Goal: Communication & Community: Answer question/provide support

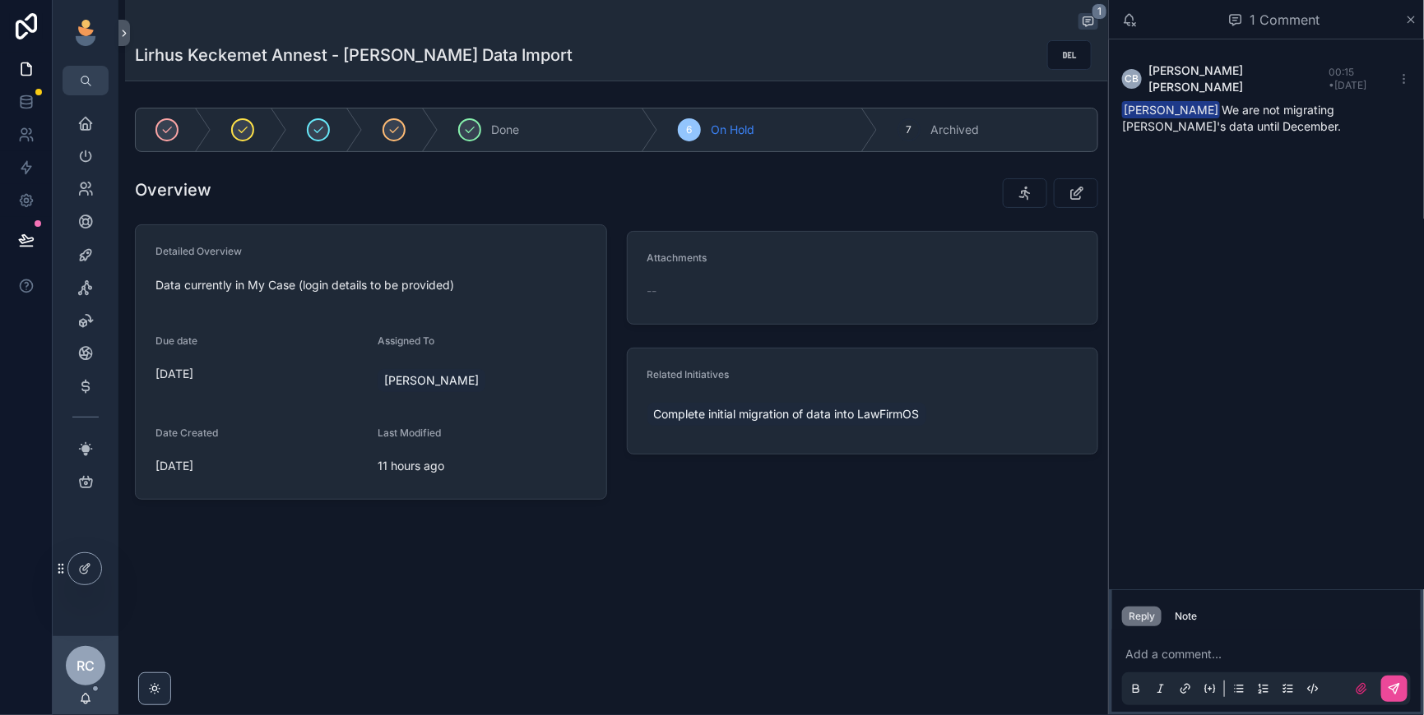
click at [1125, 646] on p "scrollable content" at bounding box center [1269, 654] width 289 height 16
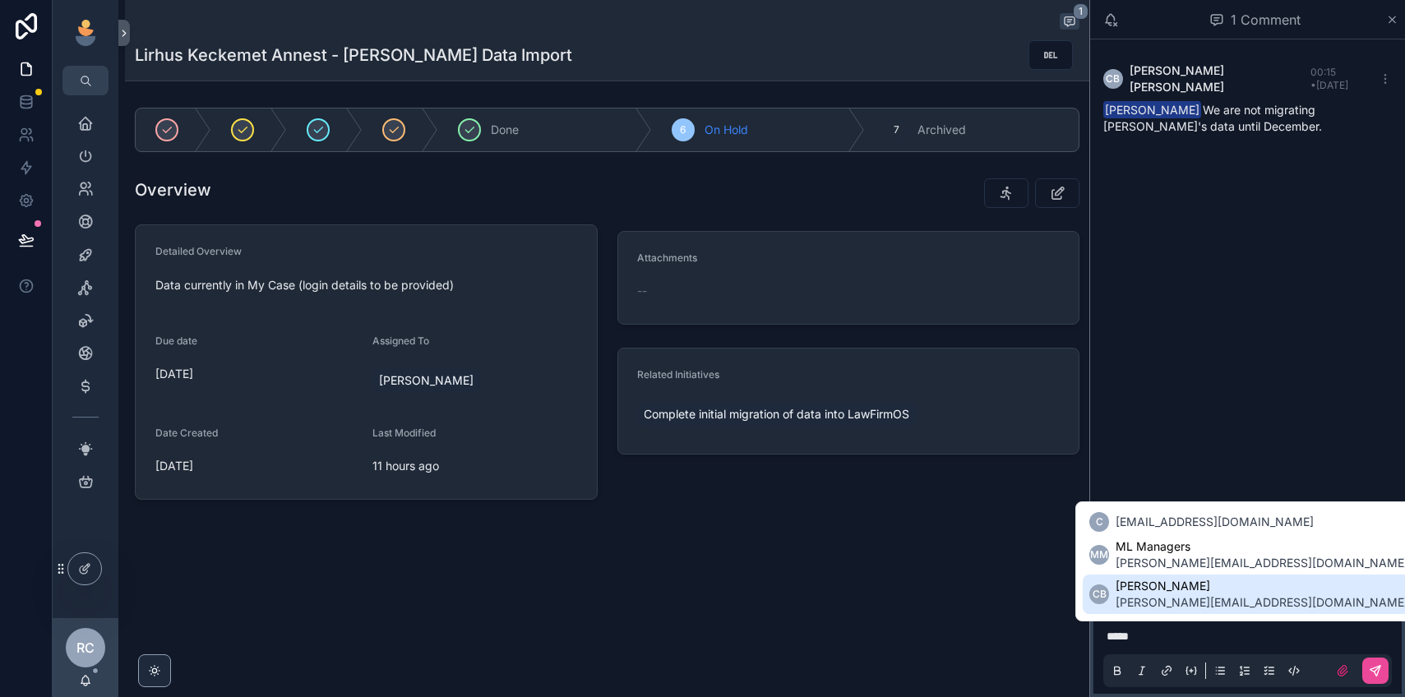
click at [1170, 604] on span "[PERSON_NAME][EMAIL_ADDRESS][DOMAIN_NAME]" at bounding box center [1262, 603] width 293 height 16
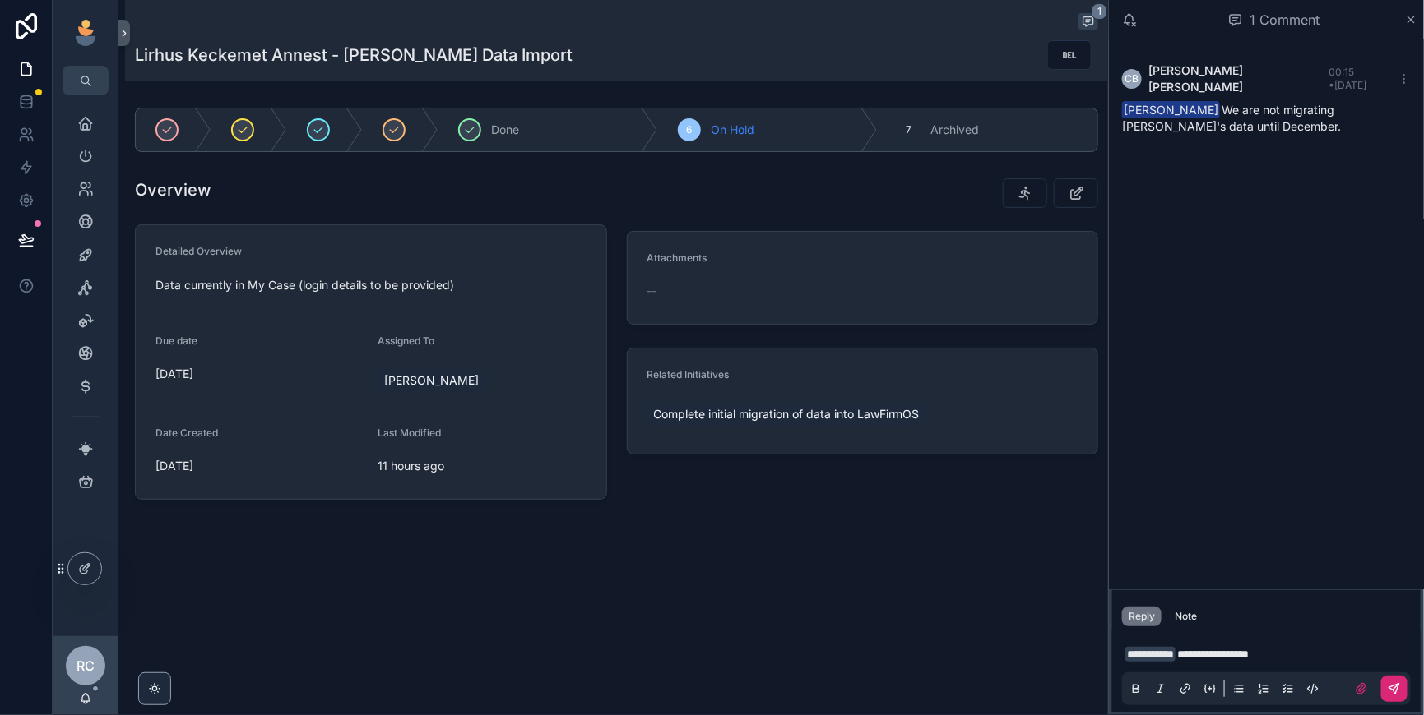
click at [1397, 679] on button "scrollable content" at bounding box center [1394, 689] width 26 height 26
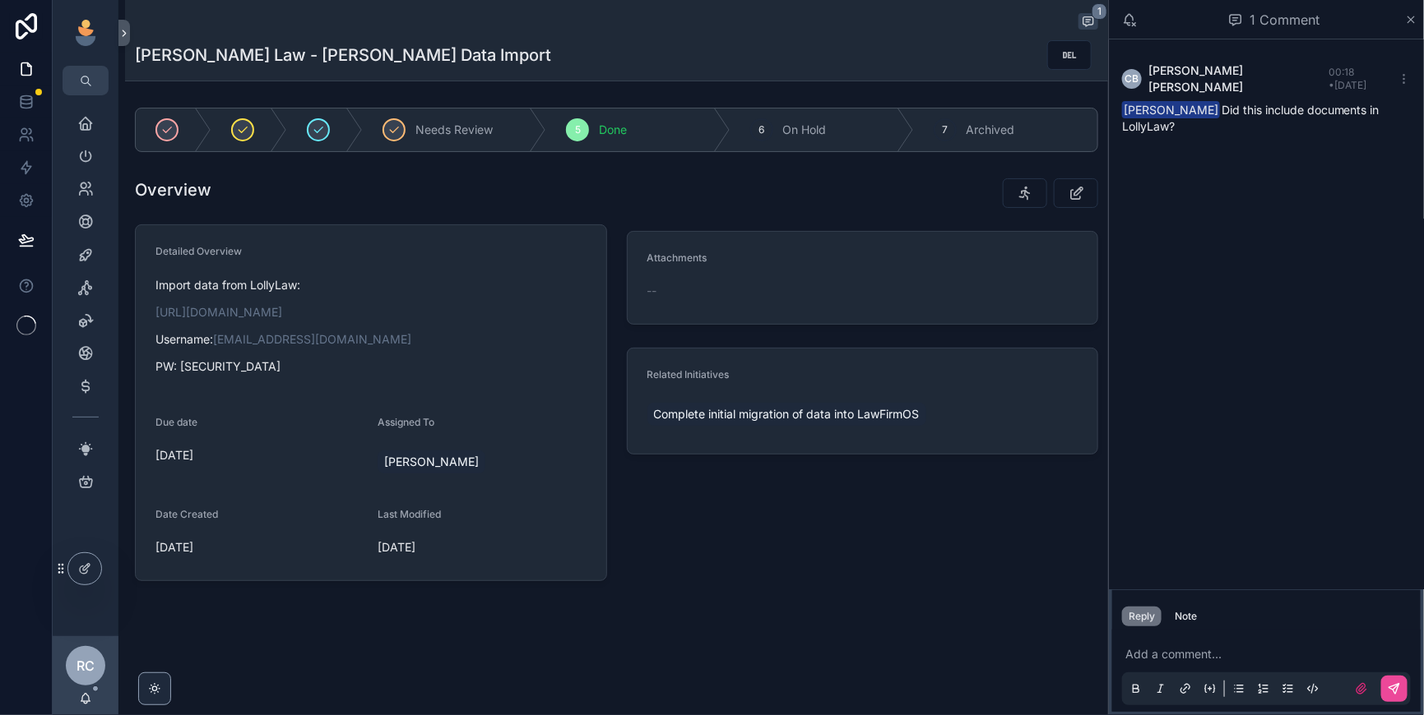
click at [1129, 648] on p "scrollable content" at bounding box center [1269, 654] width 289 height 16
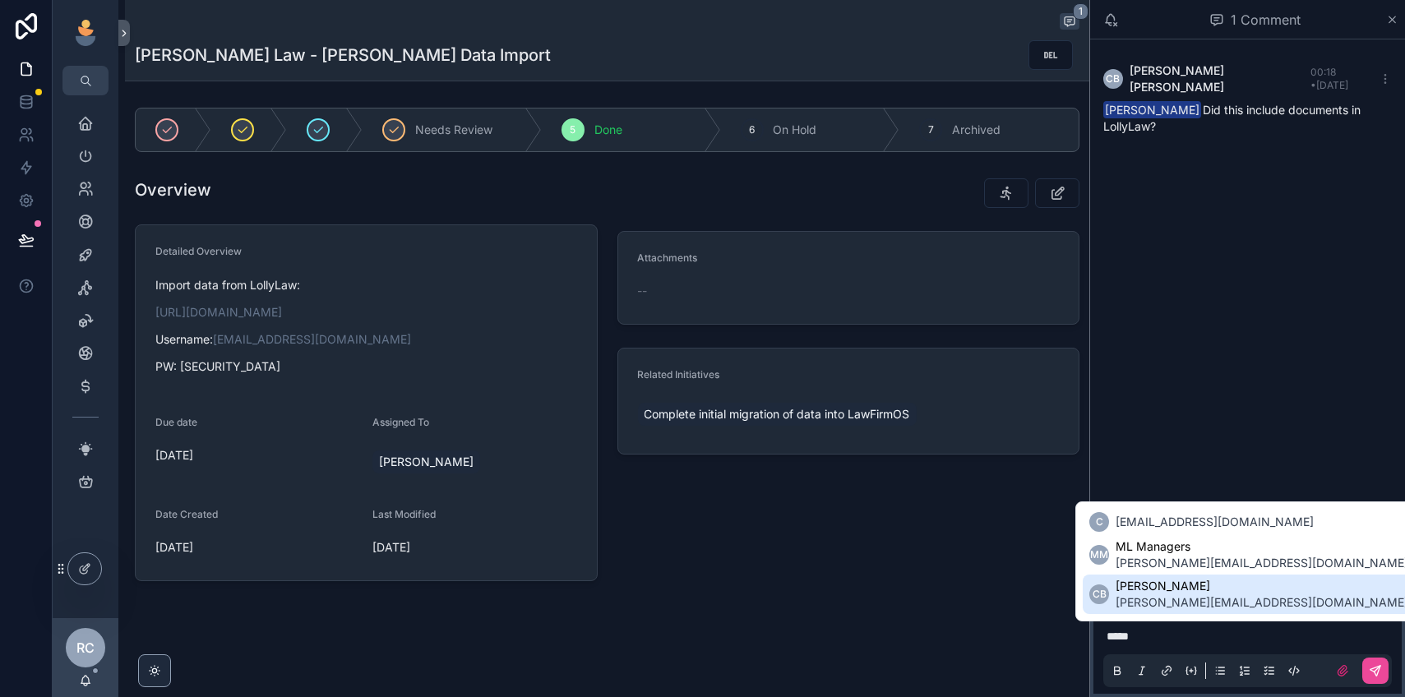
click at [1145, 582] on span "[PERSON_NAME]" at bounding box center [1262, 586] width 293 height 16
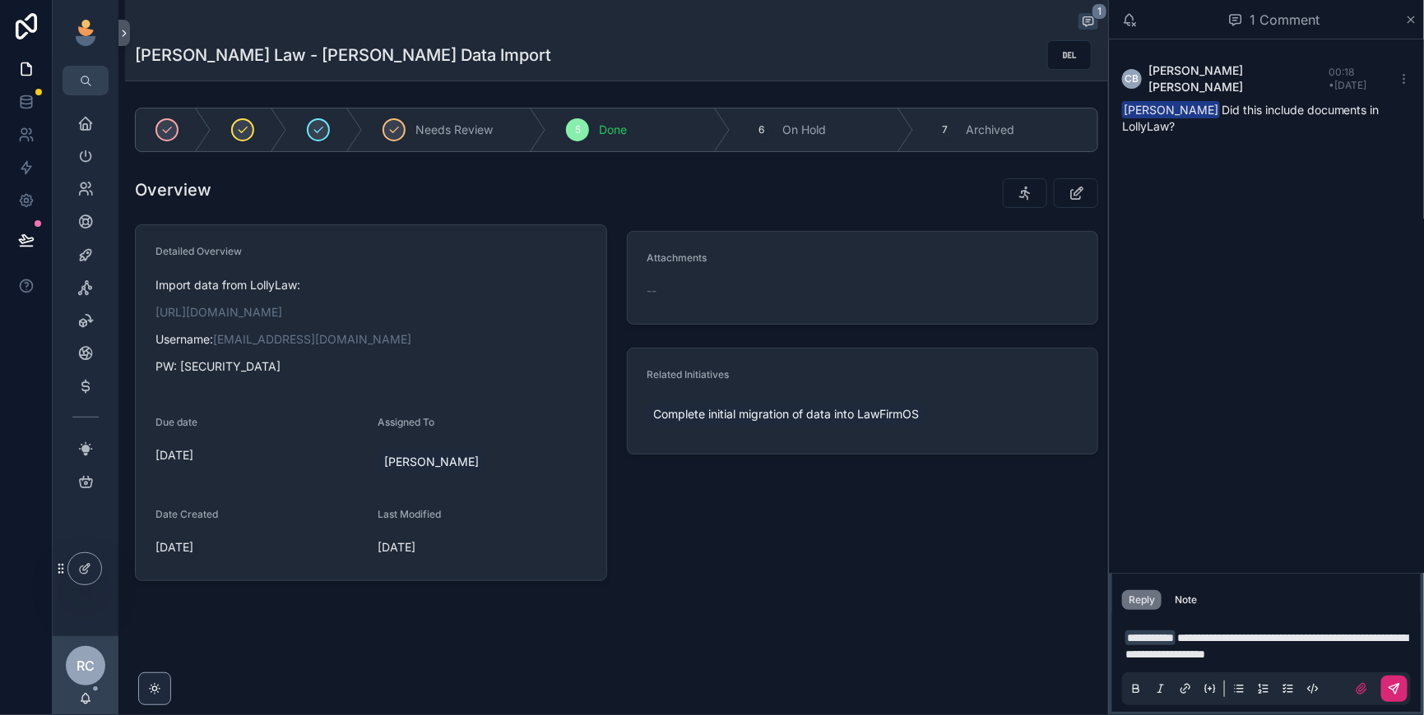
click at [1396, 684] on icon "scrollable content" at bounding box center [1396, 687] width 6 height 6
